Goal: Find specific page/section: Find specific page/section

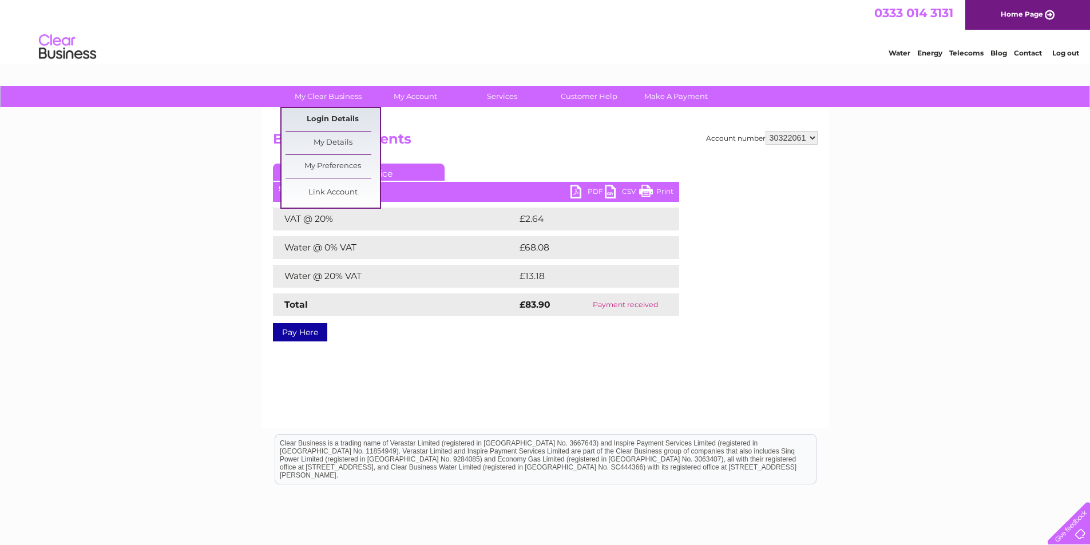
click at [331, 121] on link "Login Details" at bounding box center [333, 119] width 94 height 23
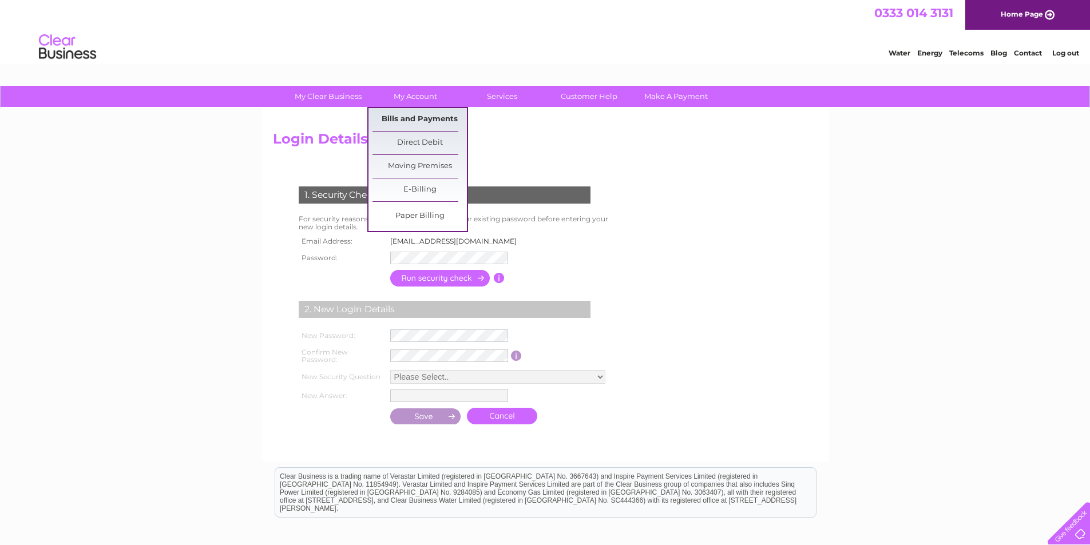
click at [410, 118] on link "Bills and Payments" at bounding box center [420, 119] width 94 height 23
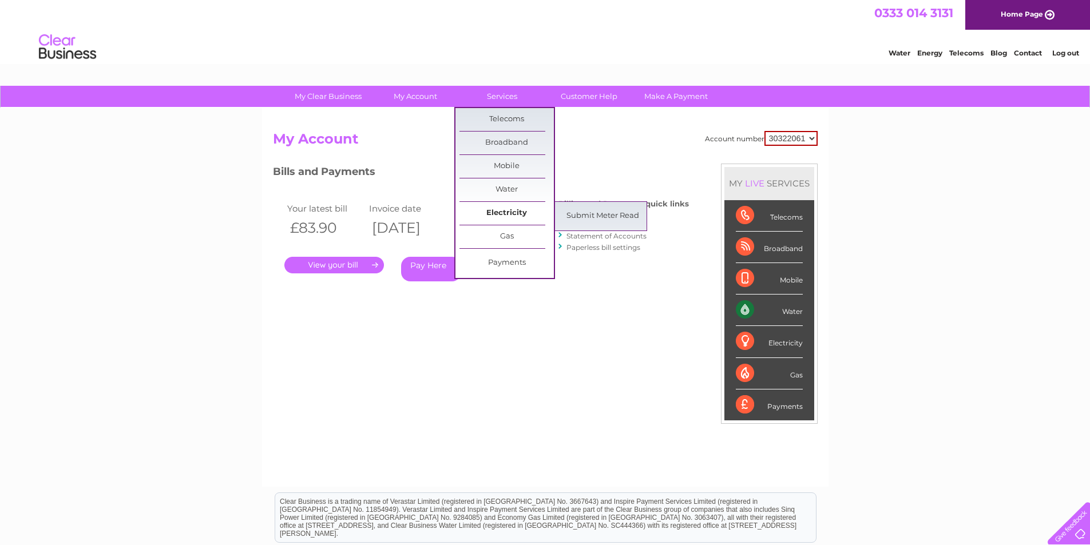
click at [523, 215] on link "Electricity" at bounding box center [507, 213] width 94 height 23
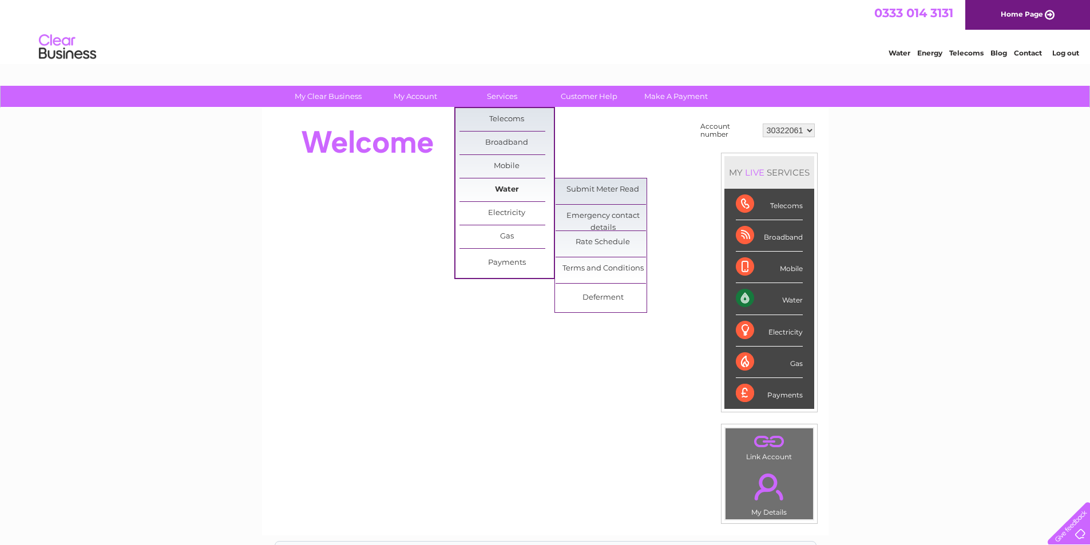
click at [517, 192] on link "Water" at bounding box center [507, 190] width 94 height 23
